Goal: Information Seeking & Learning: Learn about a topic

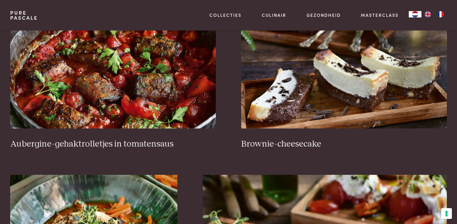
scroll to position [308, 0]
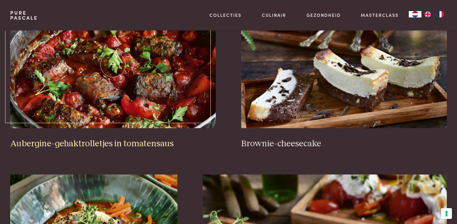
click at [104, 111] on img at bounding box center [113, 64] width 206 height 127
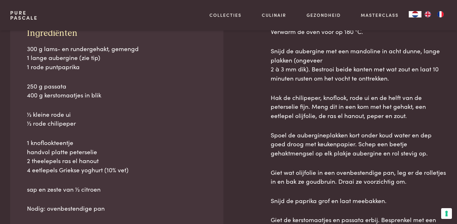
scroll to position [304, 0]
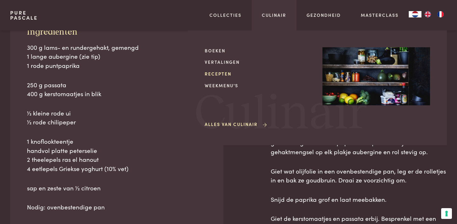
click at [220, 74] on link "Recepten" at bounding box center [259, 74] width 108 height 7
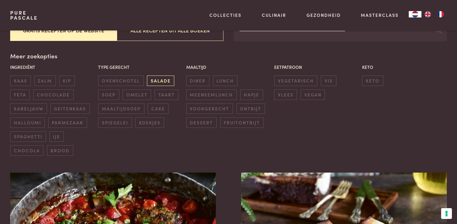
scroll to position [137, 0]
click at [197, 81] on span "diner" at bounding box center [197, 80] width 23 height 10
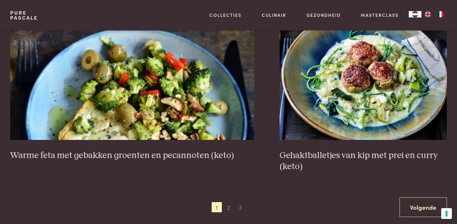
scroll to position [1187, 0]
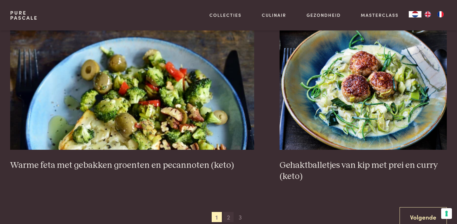
click at [228, 212] on span "2" at bounding box center [229, 217] width 10 height 10
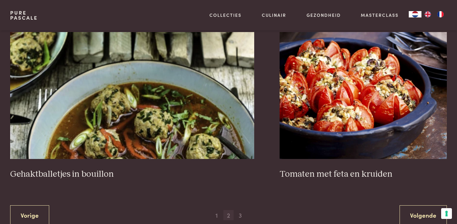
scroll to position [1180, 0]
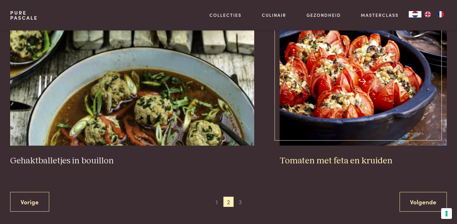
click at [320, 112] on img at bounding box center [363, 82] width 167 height 127
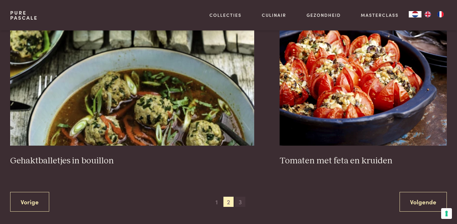
click at [242, 203] on span "3" at bounding box center [240, 202] width 10 height 10
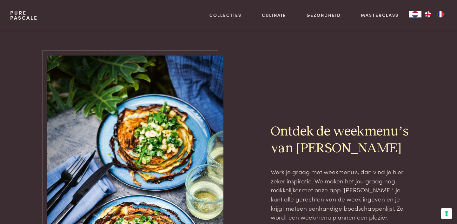
scroll to position [460, 0]
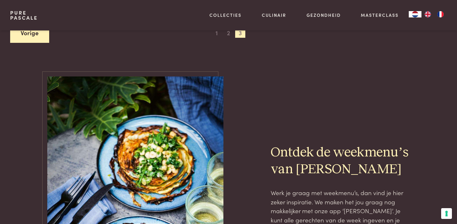
click at [23, 35] on link "Vorige" at bounding box center [29, 33] width 39 height 20
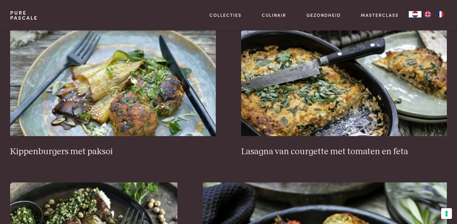
scroll to position [832, 0]
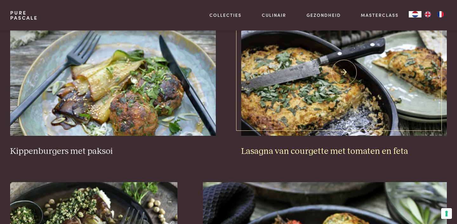
click at [297, 117] on img at bounding box center [344, 72] width 206 height 127
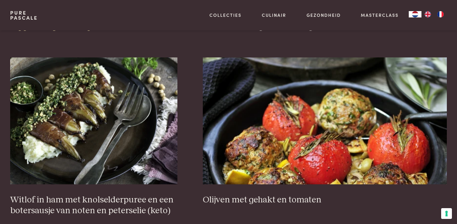
scroll to position [966, 0]
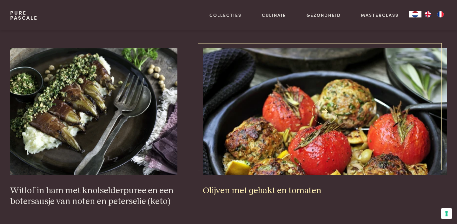
click at [246, 133] on img at bounding box center [325, 111] width 245 height 127
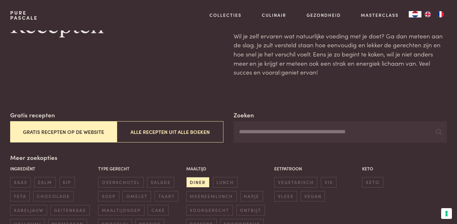
scroll to position [0, 0]
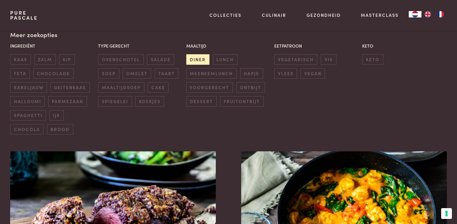
click at [201, 59] on span "diner" at bounding box center [197, 59] width 23 height 10
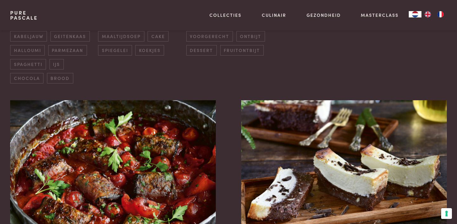
scroll to position [217, 0]
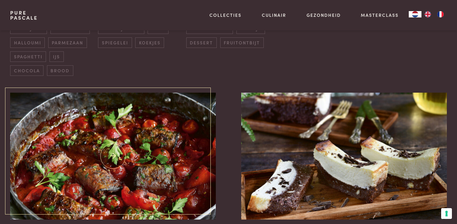
click at [145, 168] on img at bounding box center [113, 156] width 206 height 127
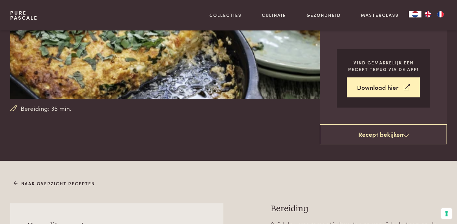
scroll to position [128, 0]
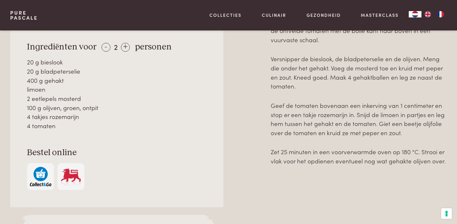
scroll to position [330, 0]
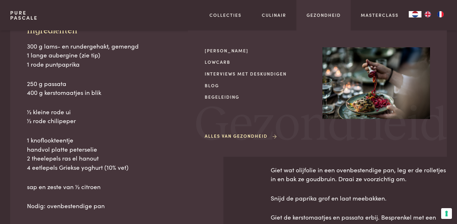
scroll to position [305, 0]
